Goal: Information Seeking & Learning: Learn about a topic

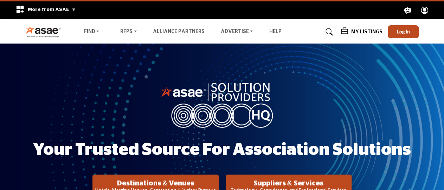
scroll to position [73, 0]
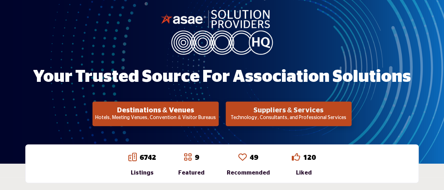
click at [216, 111] on h2 "Suppliers & Services" at bounding box center [156, 110] width 122 height 8
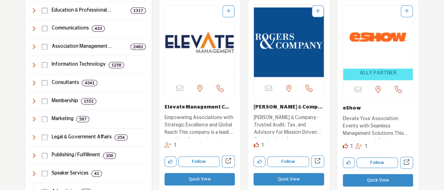
scroll to position [476, 0]
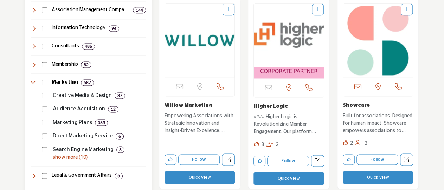
click at [71, 157] on p "show more (10)" at bounding box center [99, 157] width 93 height 7
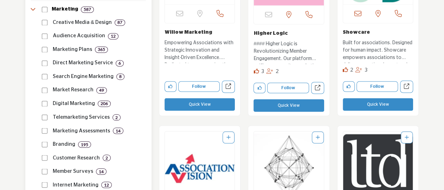
scroll to position [512, 0]
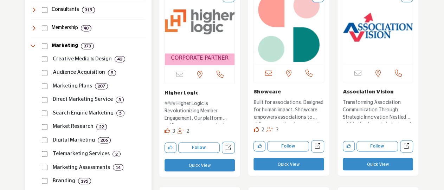
scroll to position [549, 0]
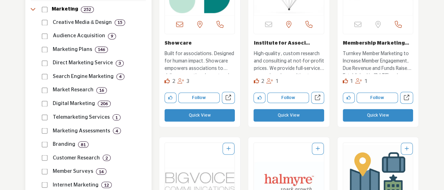
scroll to position [622, 0]
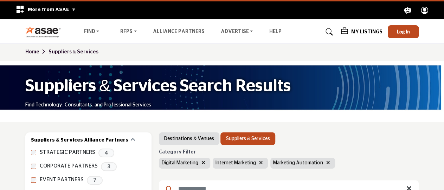
click at [31, 52] on link "Home" at bounding box center [36, 52] width 23 height 5
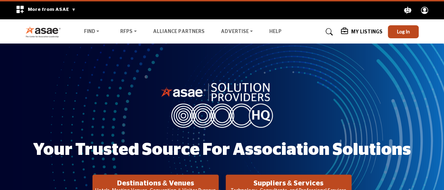
click at [41, 33] on img at bounding box center [44, 32] width 39 height 12
